Goal: Information Seeking & Learning: Learn about a topic

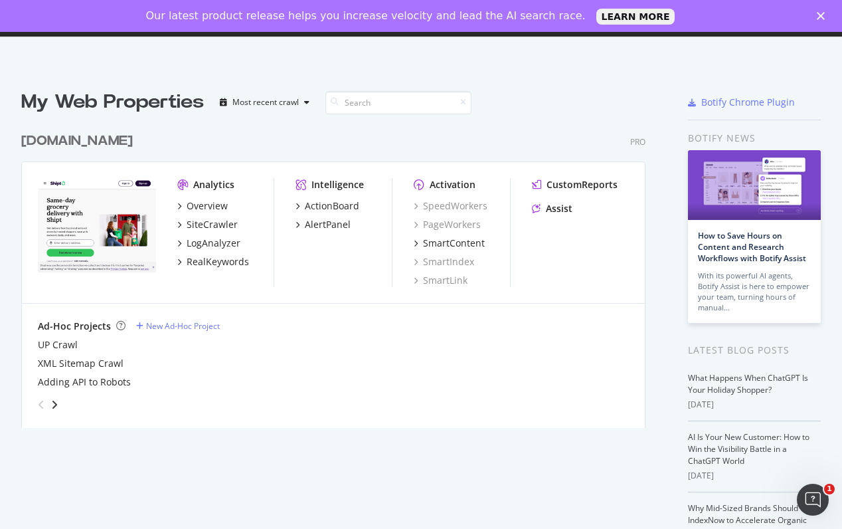
click at [69, 136] on div "[DOMAIN_NAME]" at bounding box center [77, 140] width 112 height 19
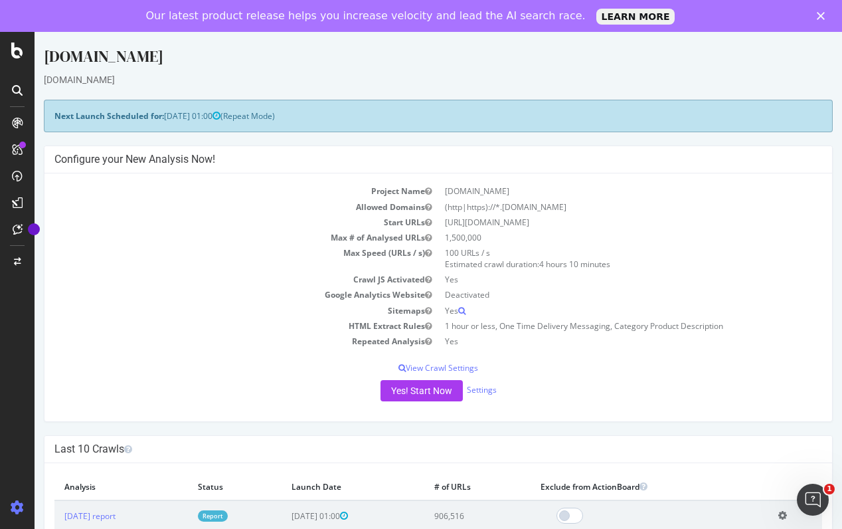
click at [819, 16] on icon "Close" at bounding box center [821, 16] width 8 height 8
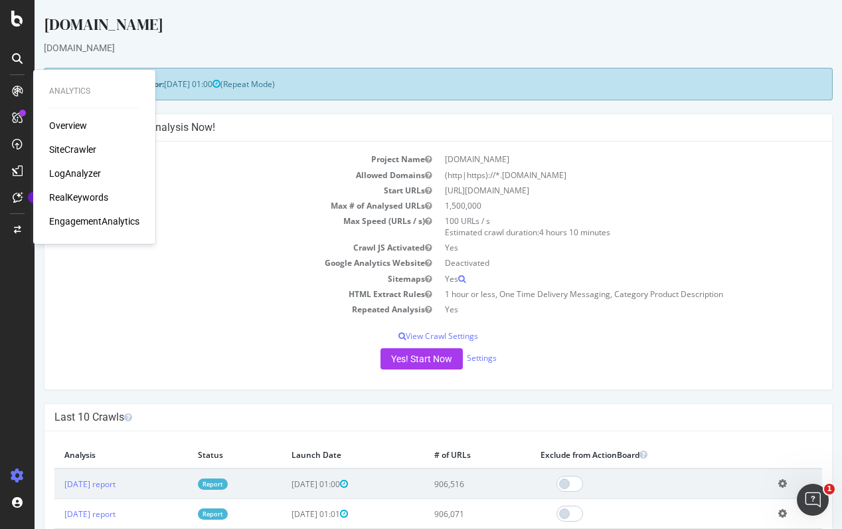
click at [12, 88] on icon at bounding box center [17, 91] width 11 height 11
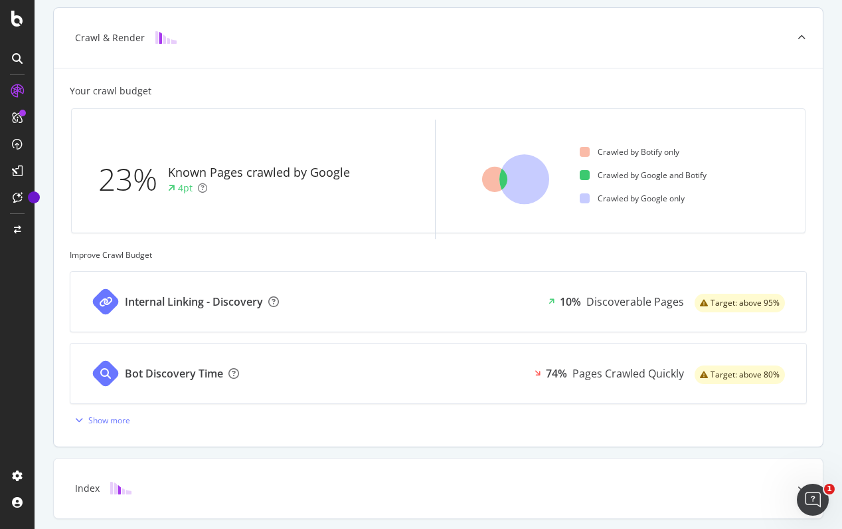
scroll to position [347, 0]
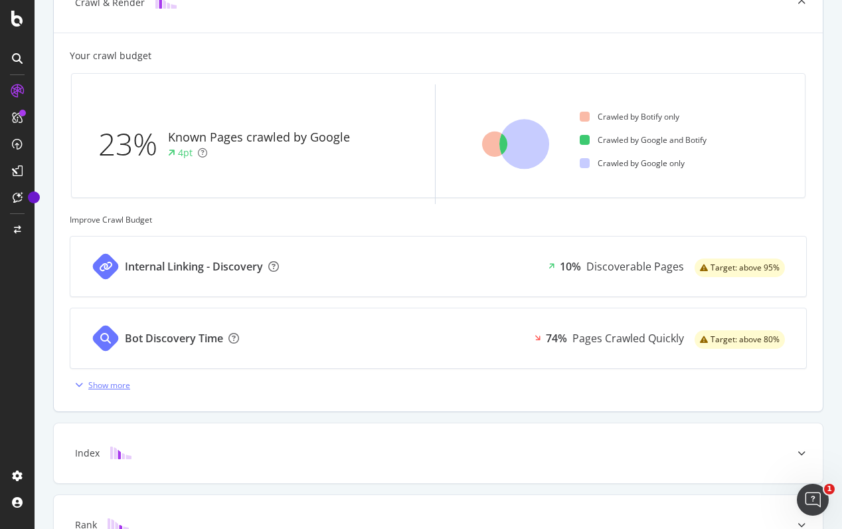
click at [98, 384] on div "Show more" at bounding box center [109, 384] width 42 height 11
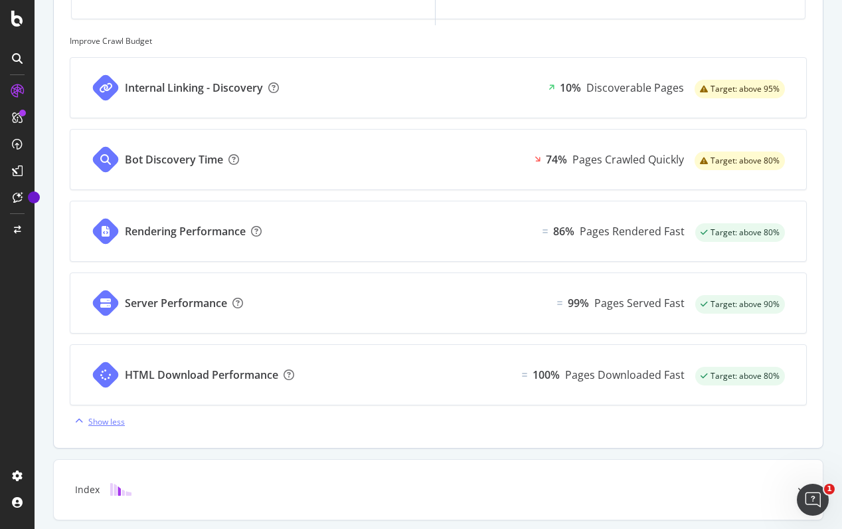
scroll to position [646, 0]
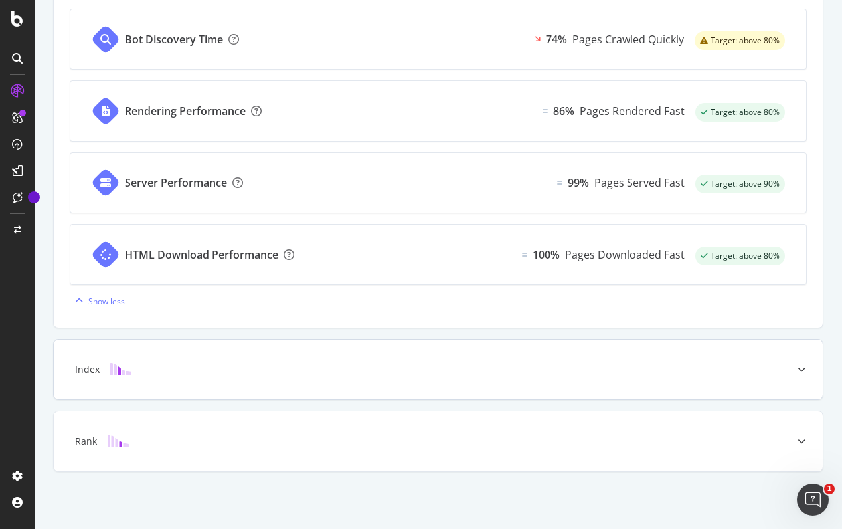
click at [347, 378] on div "Index" at bounding box center [438, 369] width 769 height 60
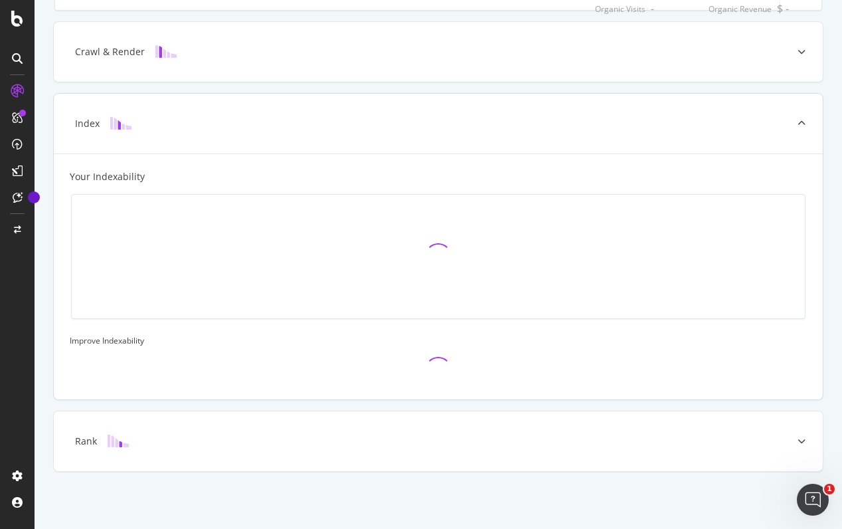
scroll to position [333, 0]
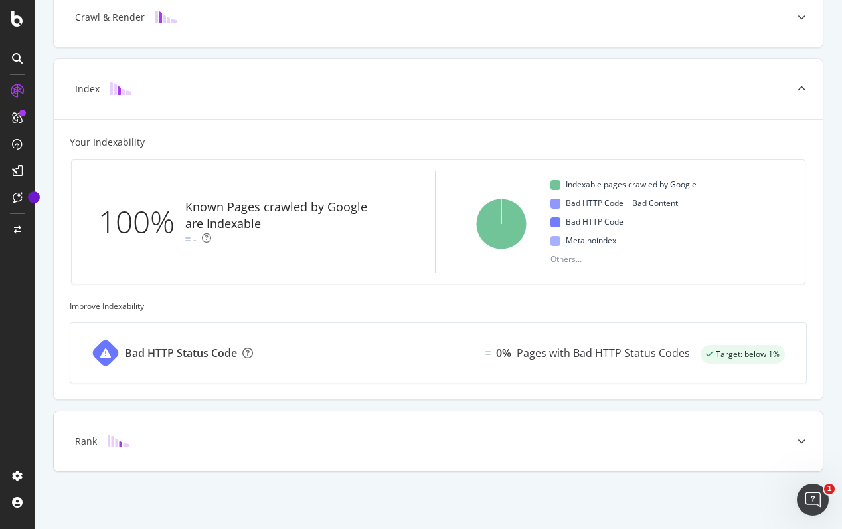
click at [323, 448] on div "Rank" at bounding box center [438, 441] width 769 height 60
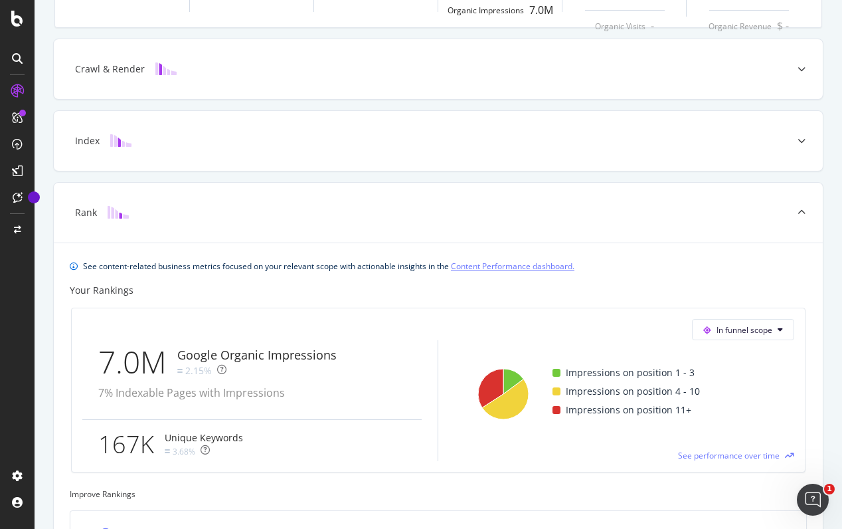
scroll to position [0, 0]
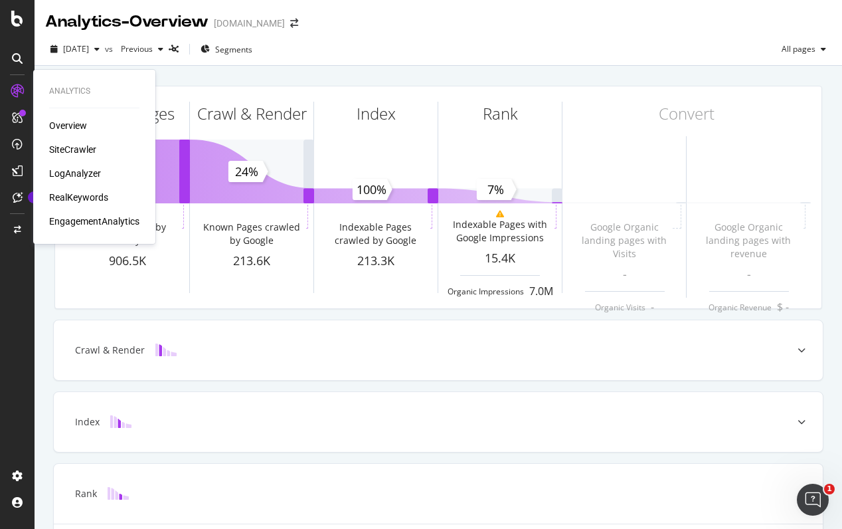
click at [68, 143] on div "SiteCrawler" at bounding box center [72, 149] width 47 height 13
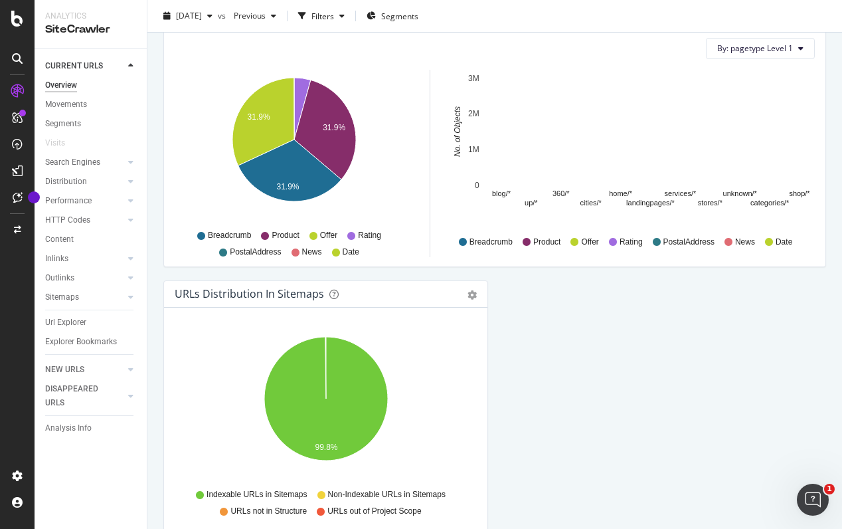
scroll to position [1398, 0]
